Goal: Information Seeking & Learning: Learn about a topic

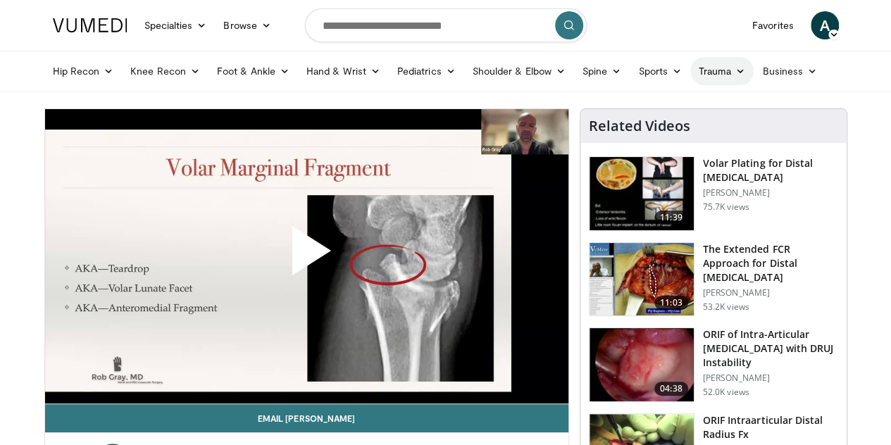
click at [690, 69] on link "Trauma" at bounding box center [722, 71] width 64 height 28
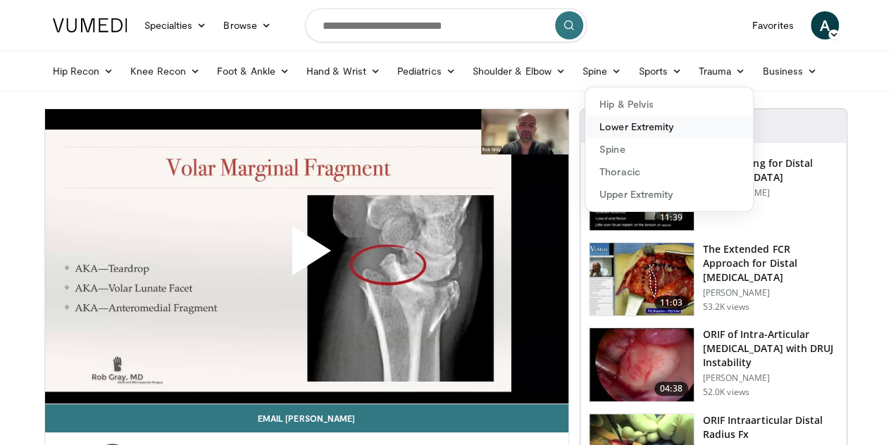
click at [639, 122] on link "Lower Extremity" at bounding box center [669, 126] width 168 height 23
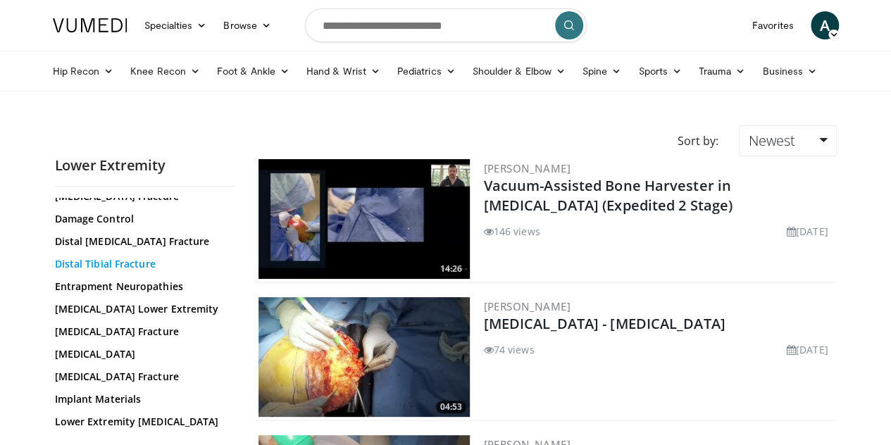
scroll to position [141, 0]
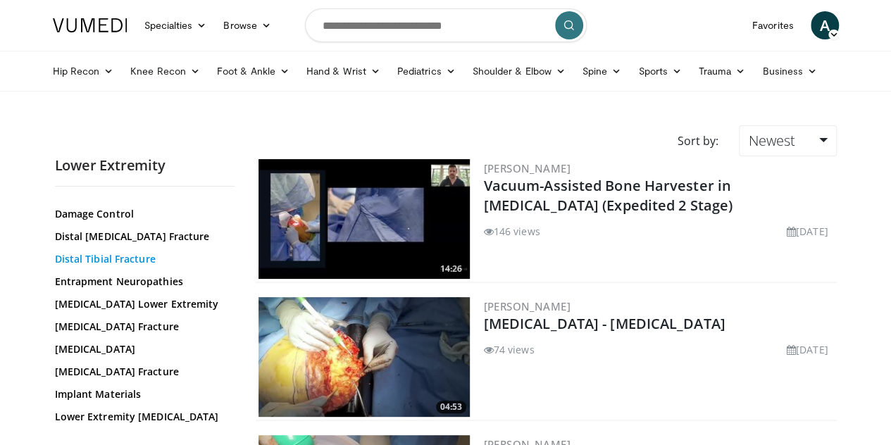
click at [94, 258] on link "Distal Tibial Fracture" at bounding box center [141, 259] width 173 height 14
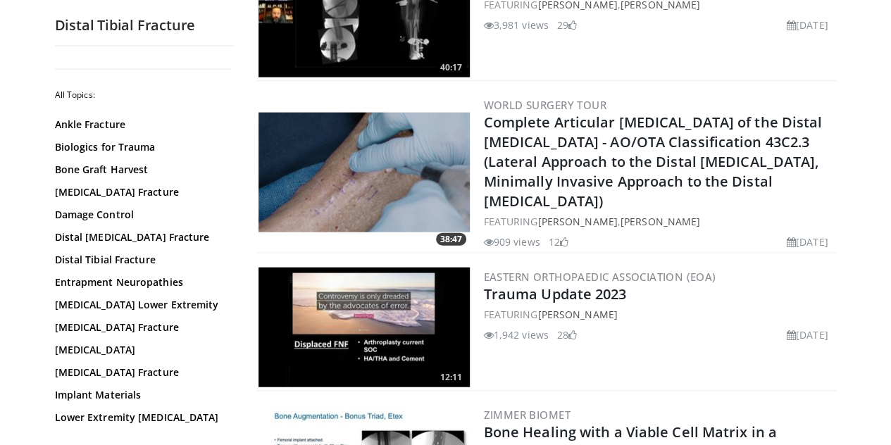
scroll to position [1620, 0]
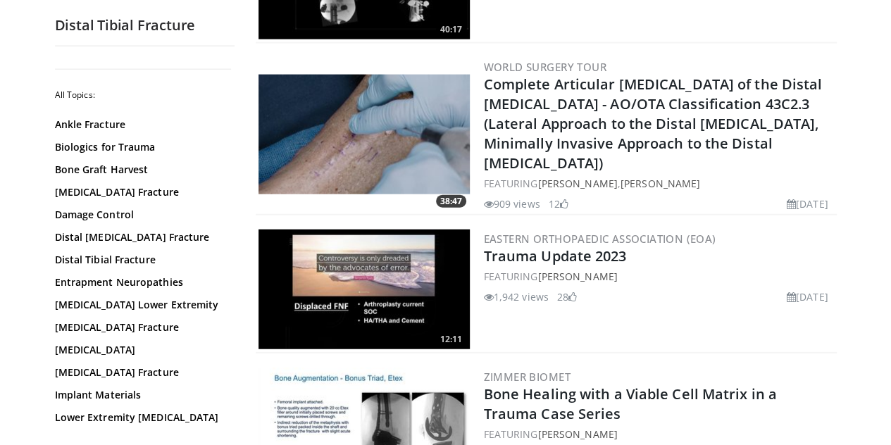
click at [390, 130] on img at bounding box center [363, 135] width 211 height 120
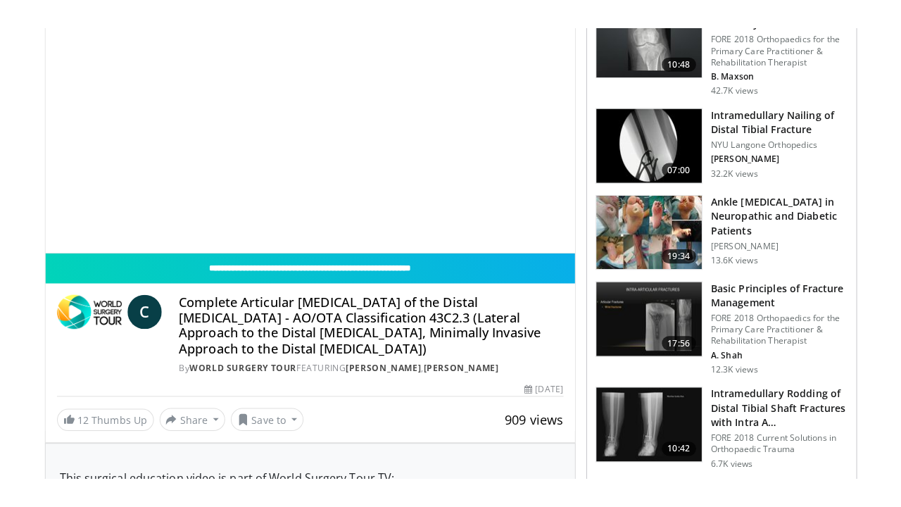
scroll to position [211, 0]
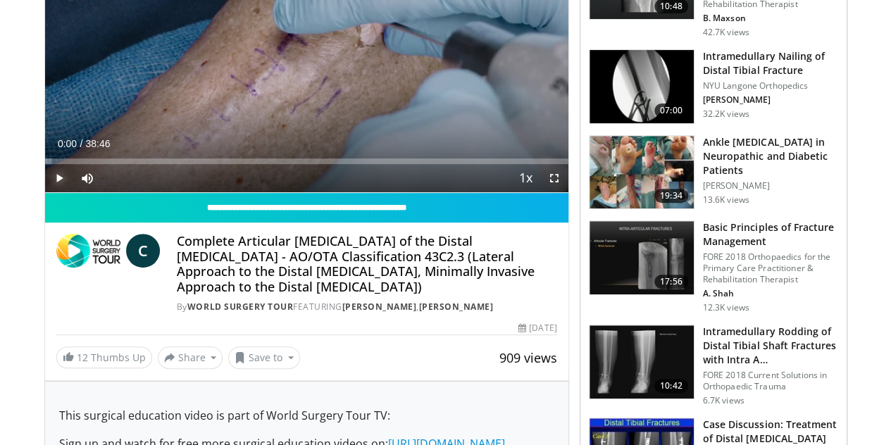
click at [45, 192] on span "Video Player" at bounding box center [59, 178] width 28 height 28
click at [566, 192] on span "Video Player" at bounding box center [554, 178] width 28 height 28
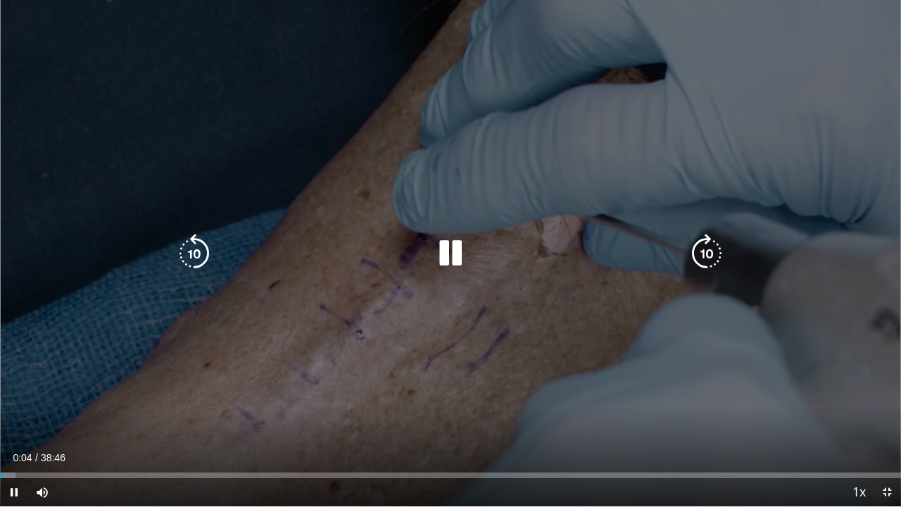
click at [298, 361] on div "10 seconds Tap to unmute" at bounding box center [450, 253] width 901 height 506
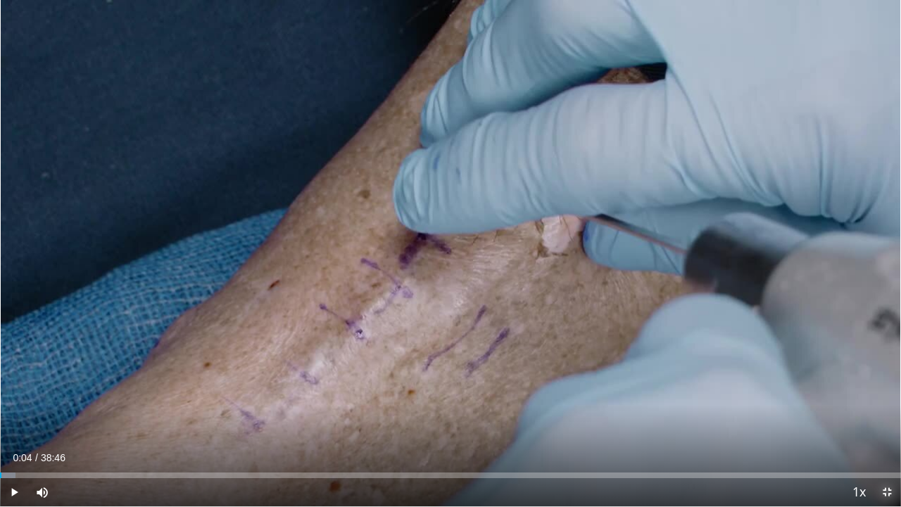
click at [885, 444] on span "Video Player" at bounding box center [887, 492] width 28 height 28
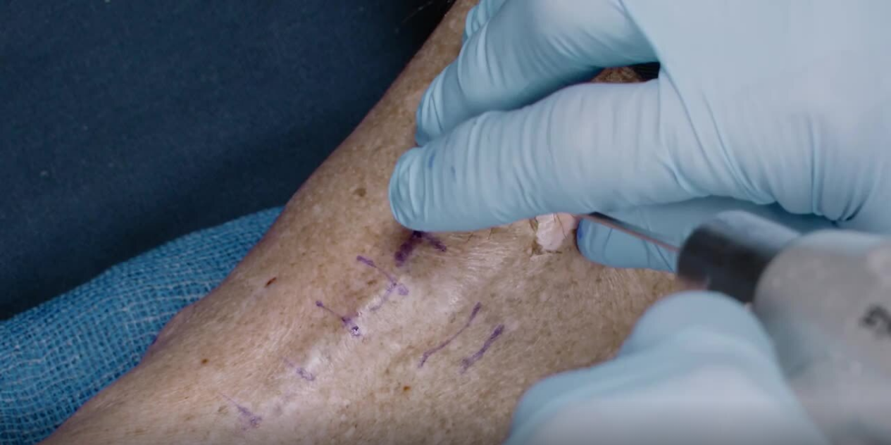
scroll to position [39, 0]
